Goal: Navigation & Orientation: Find specific page/section

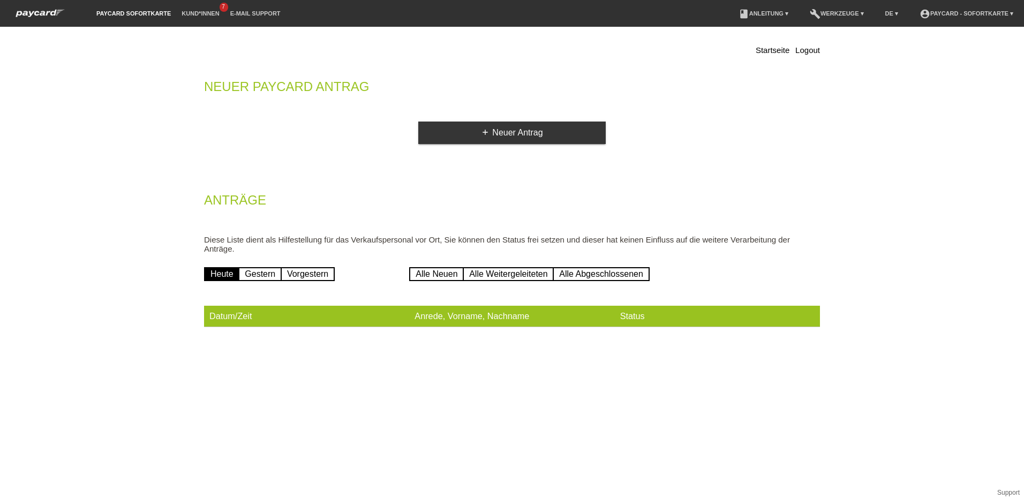
click at [227, 6] on li "E-Mail Support" at bounding box center [255, 13] width 61 height 27
click at [209, 12] on link "Kund*innen" at bounding box center [200, 13] width 48 height 6
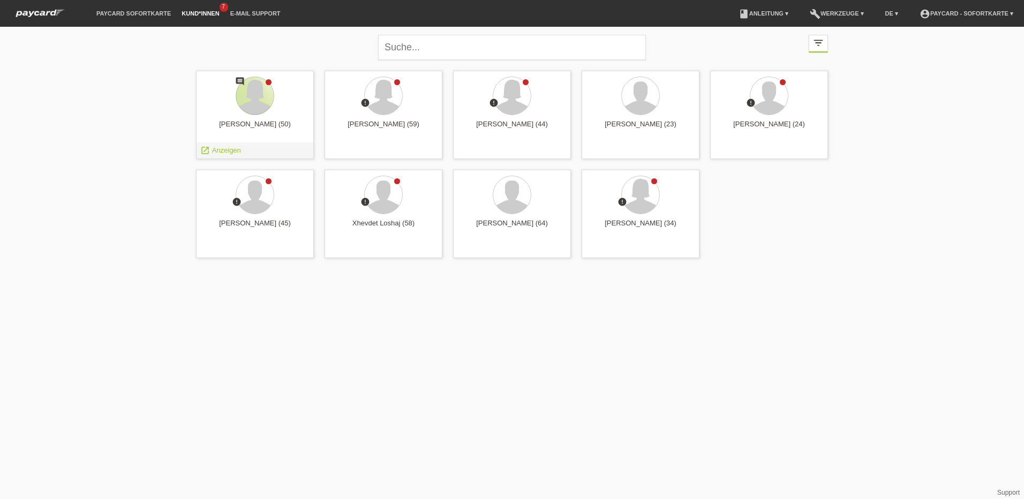
click at [264, 90] on div at bounding box center [255, 96] width 38 height 38
click at [152, 11] on link "paycard Sofortkarte" at bounding box center [133, 13] width 85 height 6
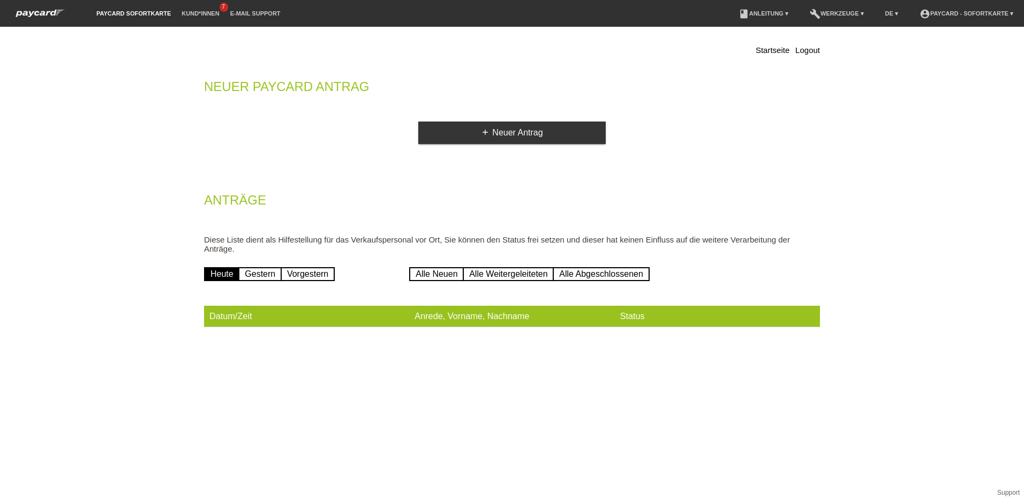
click at [1007, 12] on link "account_circle paycard - Sofortkarte ▾" at bounding box center [967, 13] width 104 height 6
click at [966, 9] on li "account_circle paycard - Sofortkarte ▾" at bounding box center [967, 13] width 104 height 27
